Goal: Information Seeking & Learning: Learn about a topic

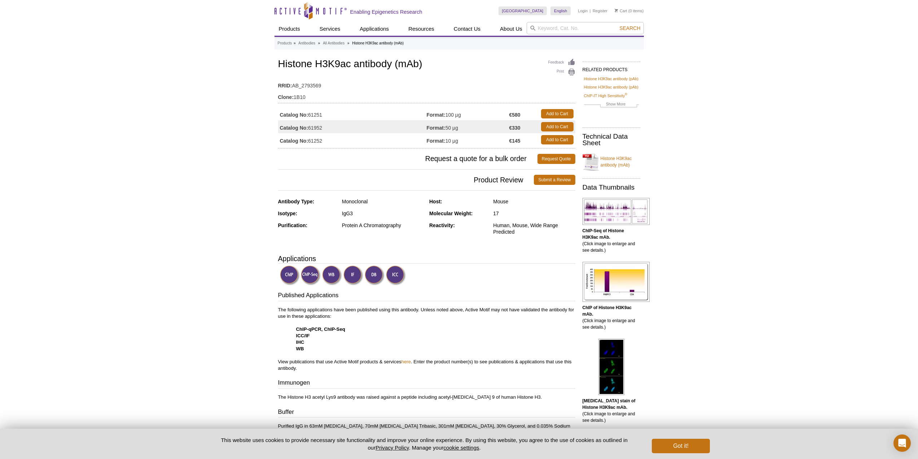
click at [311, 118] on td "Catalog No: 61251" at bounding box center [352, 113] width 149 height 13
click at [313, 117] on td "Catalog No: 61251" at bounding box center [352, 113] width 149 height 13
click at [522, 118] on td "€580" at bounding box center [523, 113] width 28 height 13
click at [516, 115] on strong "€580" at bounding box center [514, 114] width 11 height 6
click at [305, 115] on strong "Catalog No:" at bounding box center [294, 114] width 28 height 6
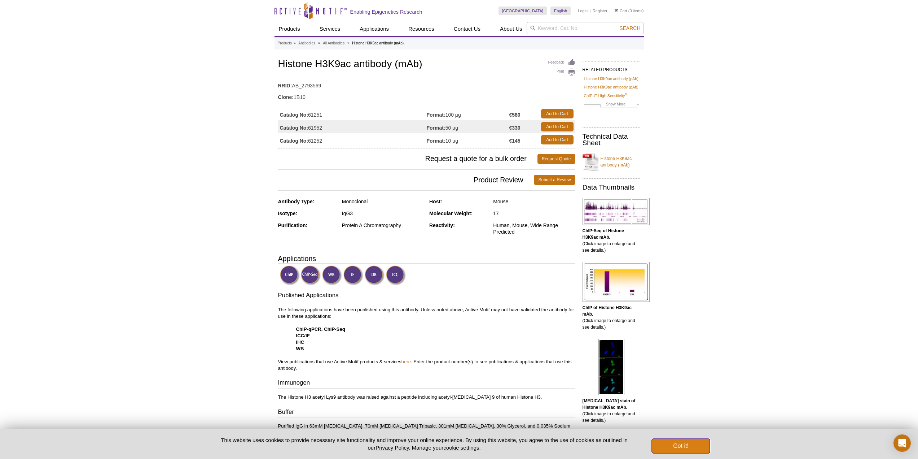
click at [691, 416] on button "Got it!" at bounding box center [681, 445] width 58 height 14
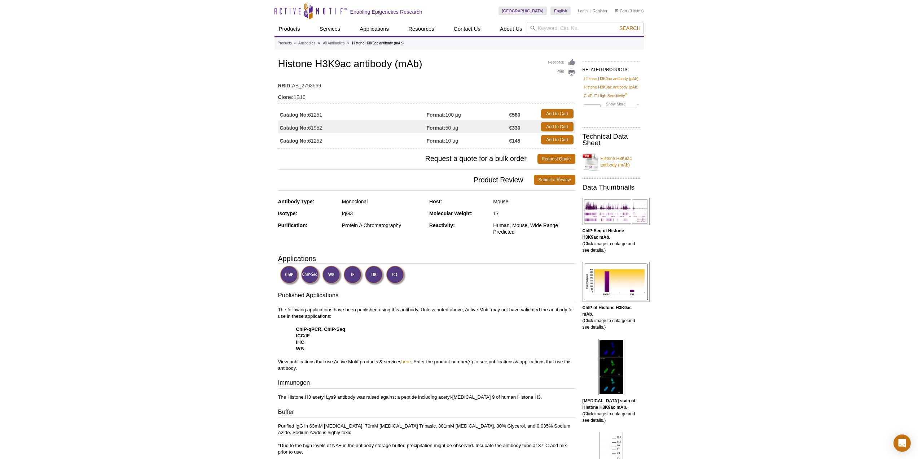
click at [304, 113] on strong "Catalog No:" at bounding box center [294, 114] width 28 height 6
